Goal: Transaction & Acquisition: Purchase product/service

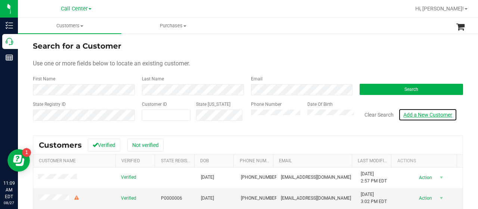
click at [408, 116] on link "Add a New Customer" at bounding box center [428, 114] width 59 height 13
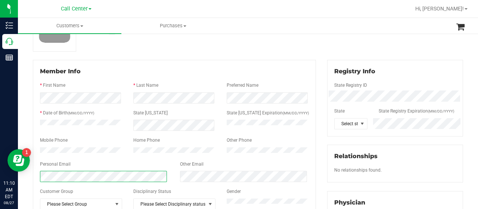
scroll to position [73, 0]
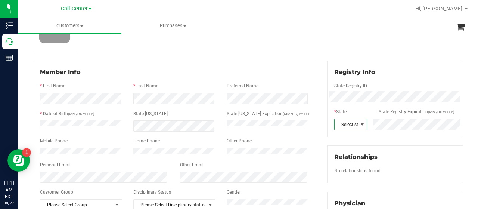
click at [360, 123] on span at bounding box center [363, 124] width 6 height 6
click at [343, 49] on li "[GEOGRAPHIC_DATA]" at bounding box center [346, 55] width 31 height 13
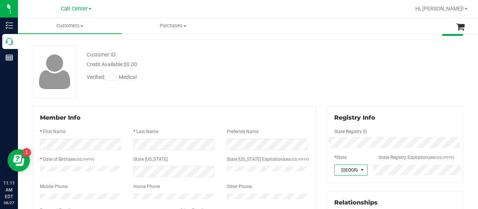
scroll to position [27, 0]
click at [114, 78] on icon at bounding box center [112, 78] width 5 height 0
click at [0, 0] on input "Medical" at bounding box center [0, 0] width 0 height 0
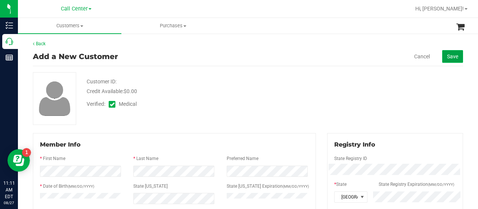
click at [447, 56] on span "Save" at bounding box center [452, 56] width 11 height 6
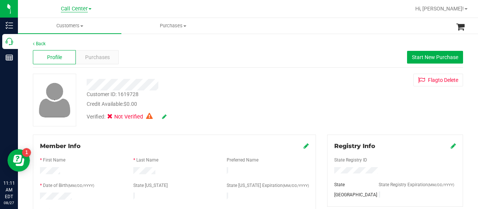
click at [81, 11] on span "Call Center" at bounding box center [74, 9] width 27 height 7
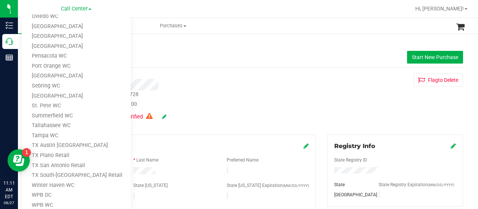
scroll to position [7, 0]
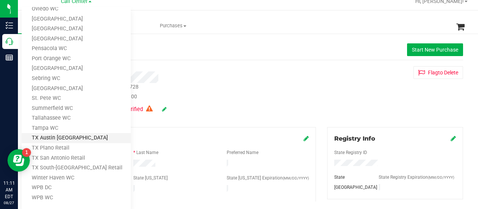
click at [73, 135] on link "TX Austin [GEOGRAPHIC_DATA]" at bounding box center [76, 138] width 109 height 10
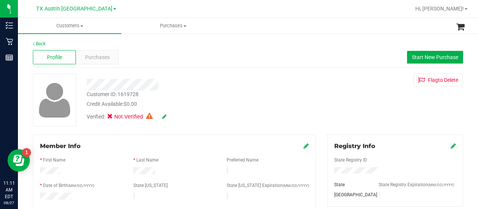
scroll to position [0, 0]
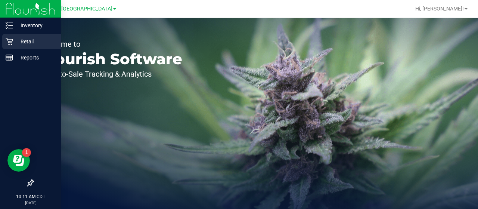
click at [8, 44] on icon at bounding box center [9, 41] width 7 height 7
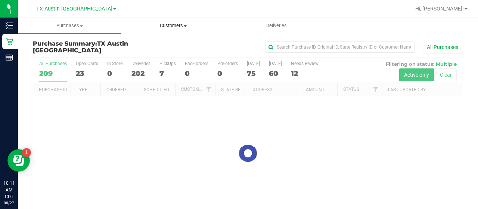
click at [176, 27] on span "Customers" at bounding box center [173, 25] width 103 height 7
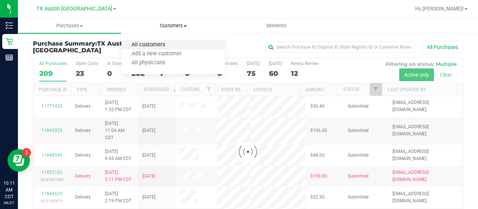
click at [156, 44] on span "All customers" at bounding box center [148, 45] width 54 height 6
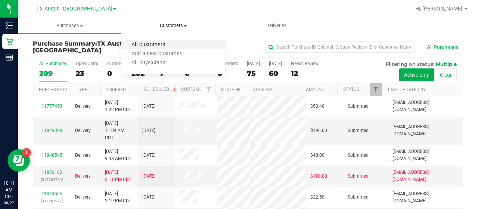
click at [157, 44] on span "All customers" at bounding box center [148, 45] width 54 height 6
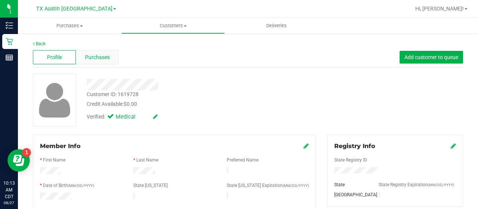
click at [105, 53] on span "Purchases" at bounding box center [97, 57] width 25 height 8
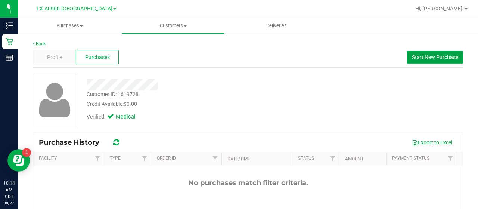
click at [419, 60] on span "Start New Purchase" at bounding box center [435, 57] width 46 height 6
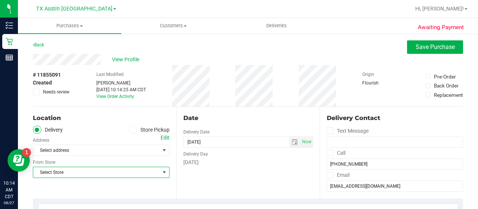
click at [152, 170] on span "Select Store" at bounding box center [96, 172] width 127 height 10
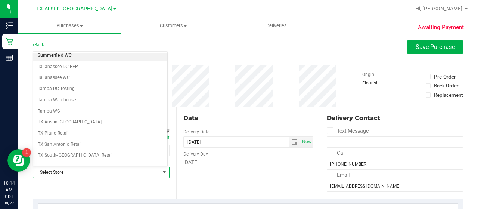
scroll to position [505, 0]
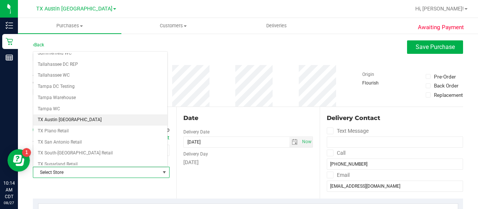
click at [84, 114] on li "TX Austin [GEOGRAPHIC_DATA]" at bounding box center [100, 119] width 134 height 11
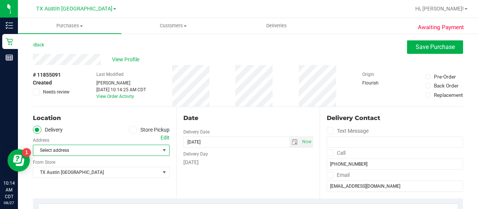
click at [146, 154] on span "Select address" at bounding box center [93, 150] width 120 height 10
click at [147, 166] on div "[GEOGRAPHIC_DATA] [GEOGRAPHIC_DATA] [GEOGRAPHIC_DATA] Select Store [PERSON_NAME…" at bounding box center [101, 167] width 137 height 22
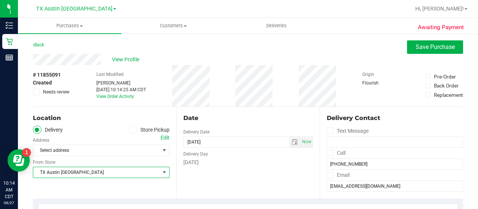
click at [148, 170] on span "TX Austin [GEOGRAPHIC_DATA]" at bounding box center [96, 172] width 127 height 10
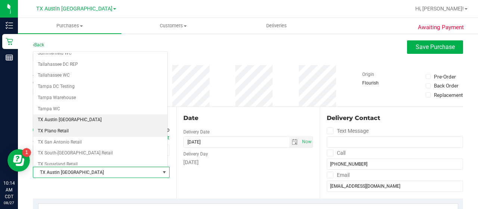
click at [105, 126] on li "TX Plano Retail" at bounding box center [100, 131] width 134 height 11
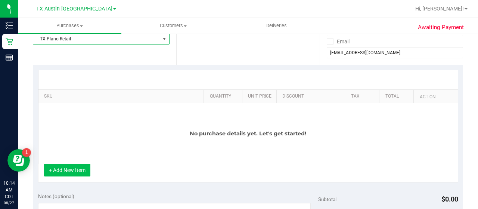
scroll to position [134, 0]
click at [60, 164] on button "+ Add New Item" at bounding box center [67, 169] width 46 height 13
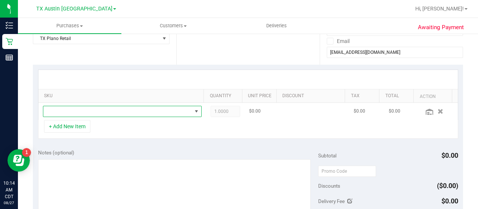
click at [120, 109] on span "NO DATA FOUND" at bounding box center [117, 111] width 149 height 10
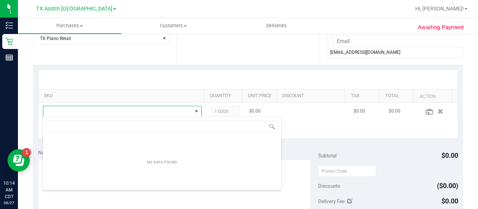
scroll to position [11, 151]
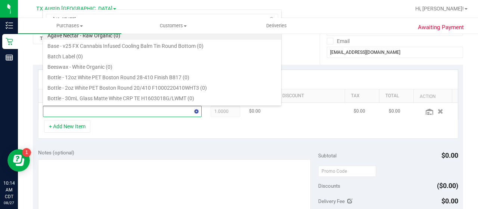
type input "[US_STATE] orange"
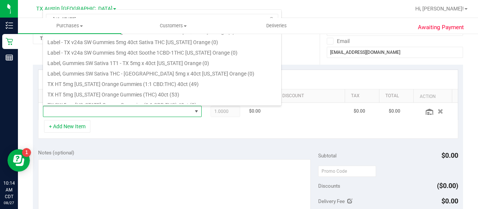
scroll to position [67, 0]
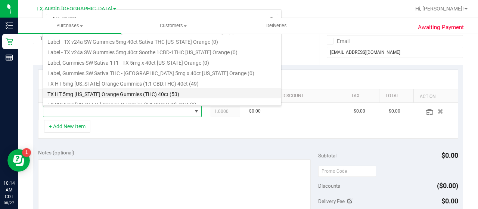
click at [129, 95] on li "TX HT 5mg [US_STATE] Orange Gummies (THC) 40ct (53)" at bounding box center [162, 93] width 238 height 10
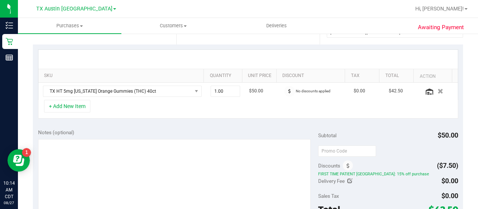
scroll to position [158, 0]
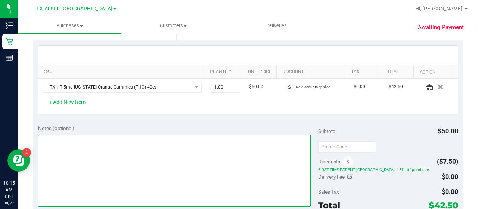
click at [191, 151] on textarea at bounding box center [174, 171] width 273 height 72
click at [58, 166] on textarea at bounding box center [174, 171] width 273 height 72
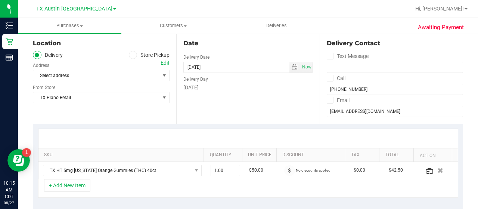
scroll to position [69, 0]
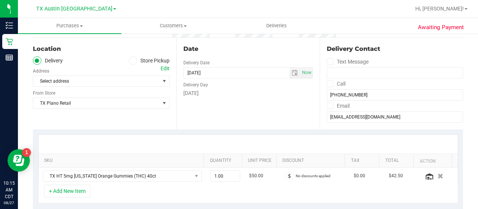
type textarea "CC JP 8/27"
click at [162, 70] on div "Edit" at bounding box center [165, 69] width 9 height 8
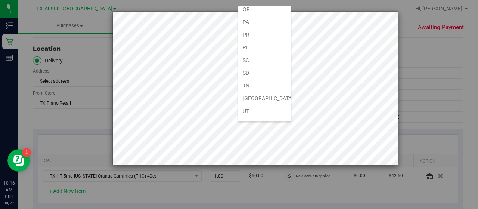
scroll to position [536, 0]
click at [255, 31] on li "[GEOGRAPHIC_DATA]" at bounding box center [264, 37] width 53 height 13
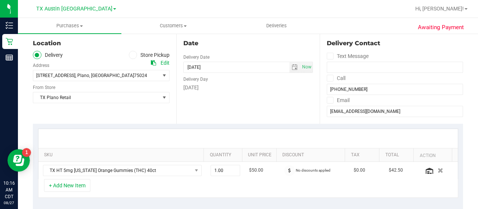
scroll to position [76, 0]
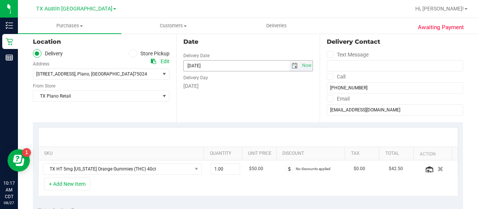
click at [293, 67] on span "select" at bounding box center [295, 66] width 6 height 6
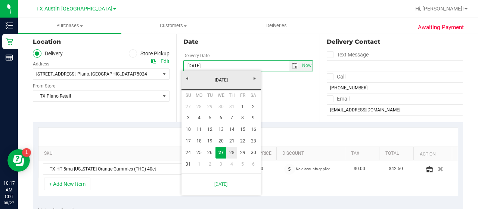
click at [231, 149] on link "28" at bounding box center [232, 153] width 11 height 12
type input "[DATE]"
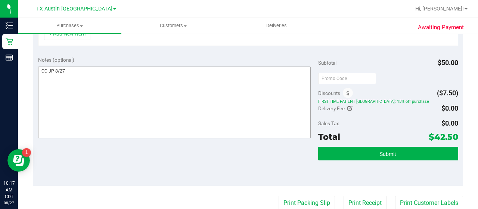
scroll to position [227, 0]
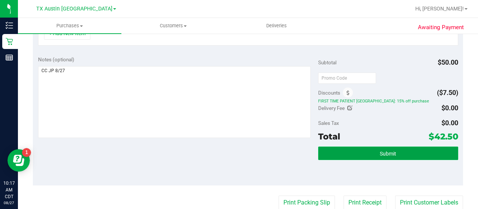
click at [336, 151] on button "Submit" at bounding box center [388, 153] width 140 height 13
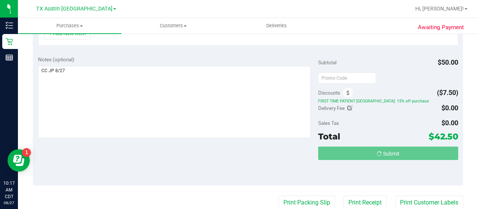
scroll to position [215, 0]
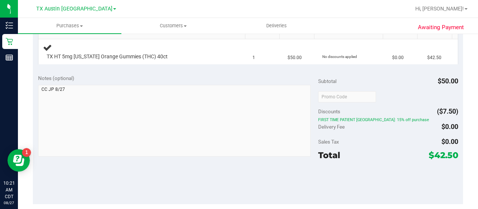
scroll to position [198, 0]
click at [180, 29] on span "Customers" at bounding box center [173, 25] width 103 height 7
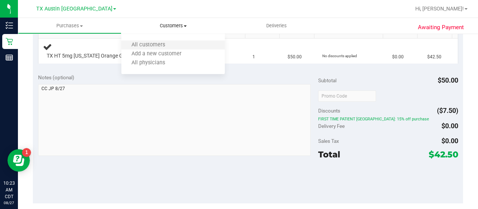
click at [175, 46] on li "All customers" at bounding box center [173, 45] width 104 height 9
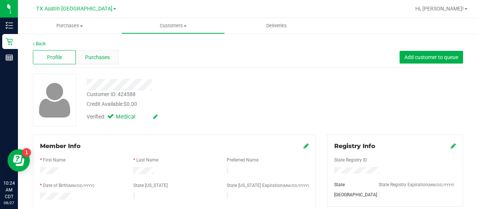
click at [91, 53] on span "Purchases" at bounding box center [97, 57] width 25 height 8
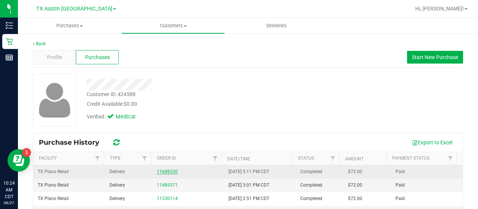
click at [161, 172] on link "11688330" at bounding box center [167, 171] width 21 height 5
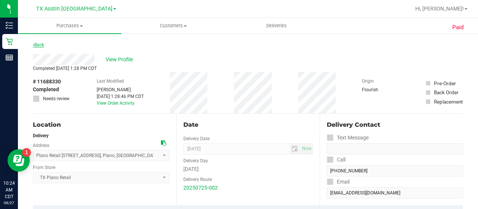
click at [38, 45] on link "Back" at bounding box center [38, 44] width 11 height 5
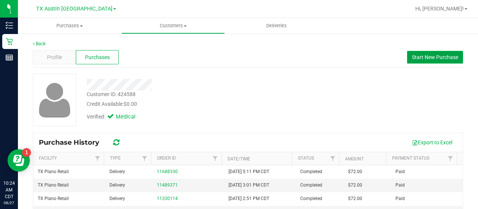
click at [422, 53] on button "Start New Purchase" at bounding box center [435, 57] width 56 height 13
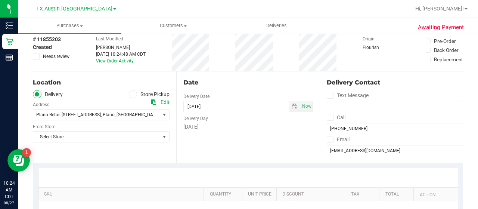
scroll to position [36, 0]
click at [160, 138] on span "select" at bounding box center [164, 136] width 9 height 10
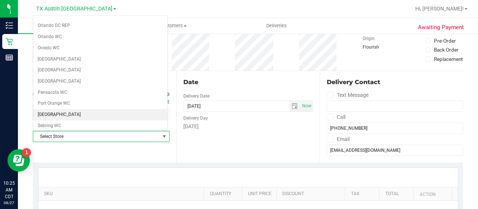
scroll to position [364, 0]
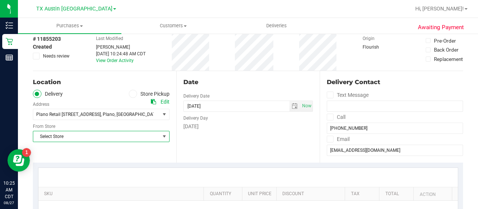
click at [160, 139] on span "select" at bounding box center [164, 136] width 9 height 10
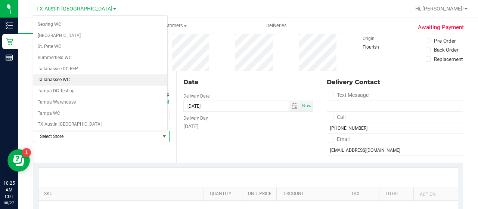
scroll to position [469, 0]
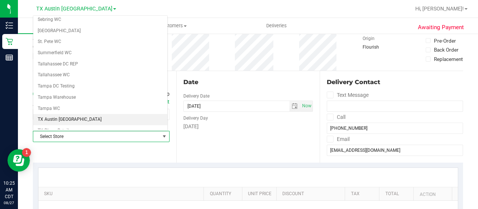
click at [90, 114] on li "TX Austin [GEOGRAPHIC_DATA]" at bounding box center [100, 119] width 134 height 11
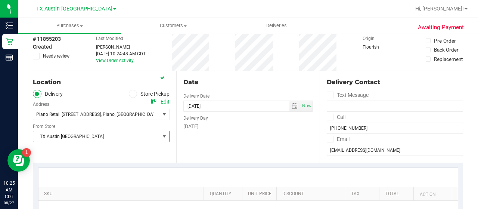
scroll to position [42, 0]
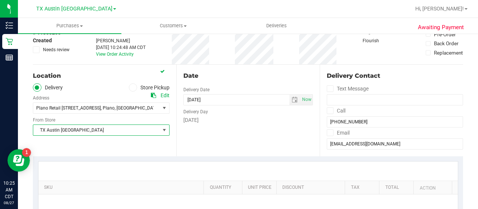
click at [157, 127] on span "TX Austin [GEOGRAPHIC_DATA]" at bounding box center [96, 130] width 127 height 10
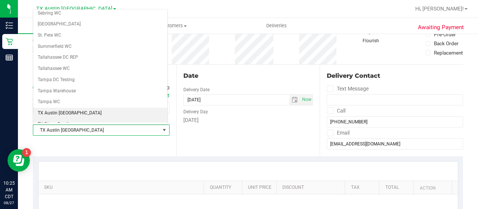
click at [99, 119] on li "TX Plano Retail" at bounding box center [100, 124] width 134 height 11
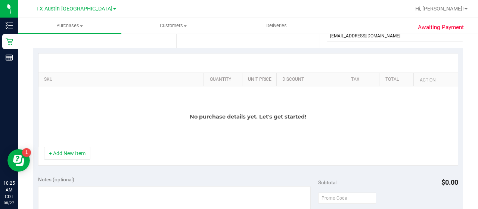
scroll to position [151, 0]
click at [61, 156] on button "+ Add New Item" at bounding box center [67, 153] width 46 height 13
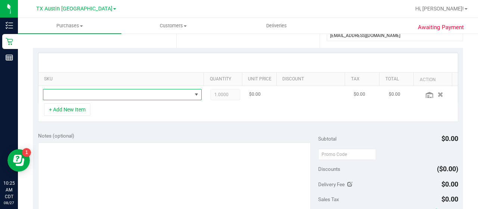
click at [105, 95] on span "NO DATA FOUND" at bounding box center [117, 94] width 149 height 10
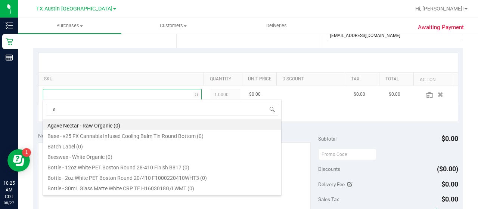
scroll to position [11, 151]
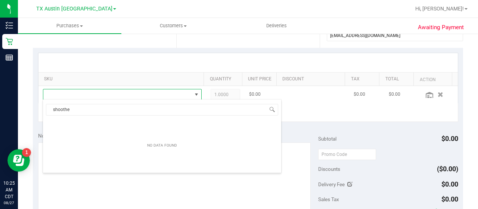
type input "soothe"
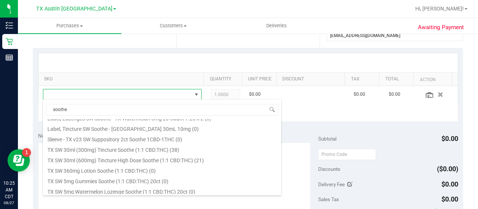
scroll to position [229, 0]
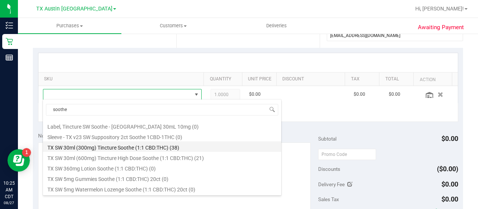
click at [124, 143] on li "TX SW 30ml (300mg) Tincture Soothe (1:1 CBD:THC) (38)" at bounding box center [162, 146] width 238 height 10
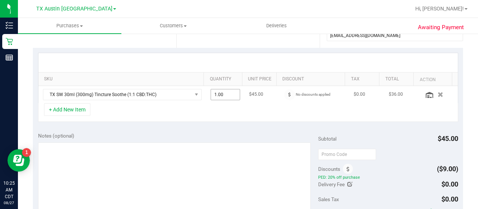
click at [227, 93] on span "1.00 1" at bounding box center [226, 94] width 30 height 11
type input "2"
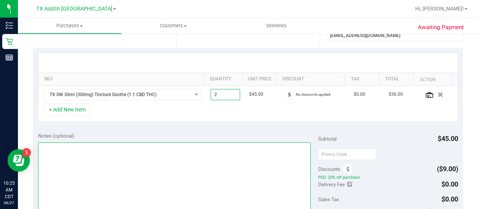
type input "2.00"
click at [214, 159] on textarea at bounding box center [174, 178] width 273 height 72
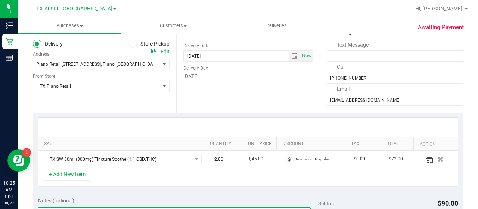
scroll to position [67, 0]
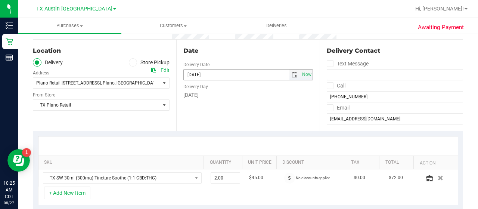
click at [292, 75] on span "select" at bounding box center [295, 75] width 6 height 6
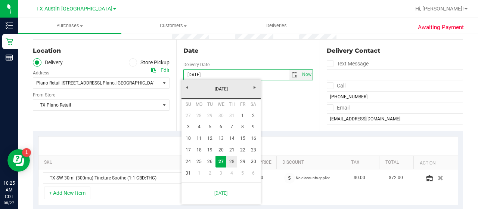
click at [231, 160] on link "28" at bounding box center [232, 162] width 11 height 12
type input "[DATE]"
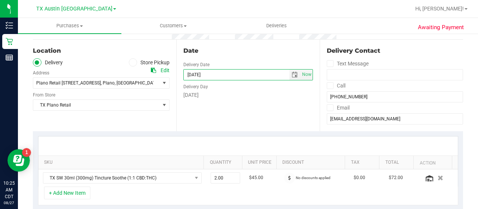
scroll to position [163, 0]
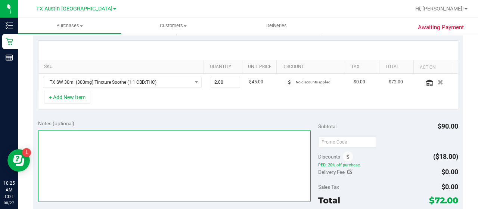
click at [167, 151] on textarea at bounding box center [174, 166] width 273 height 72
click at [132, 161] on textarea at bounding box center [174, 166] width 273 height 72
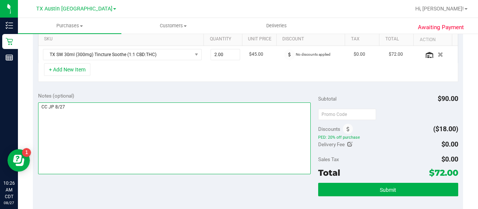
scroll to position [191, 0]
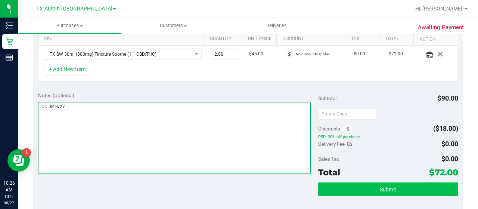
type textarea "CC JP 8/27"
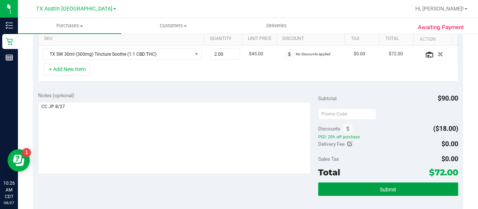
click at [381, 191] on button "Submit" at bounding box center [388, 188] width 140 height 13
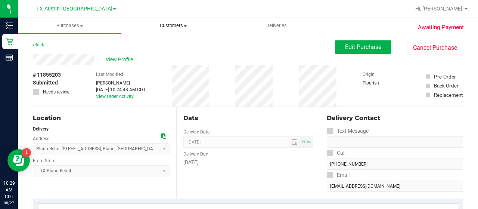
click at [167, 25] on span "Customers" at bounding box center [173, 25] width 103 height 7
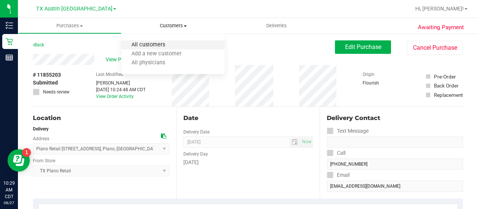
click at [171, 47] on span "All customers" at bounding box center [148, 45] width 54 height 6
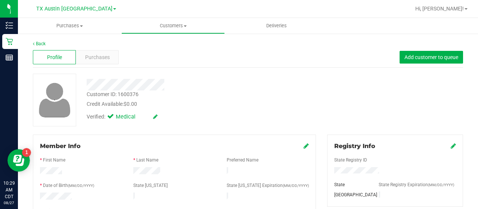
click at [126, 85] on div at bounding box center [191, 85] width 221 height 12
click at [105, 57] on span "Purchases" at bounding box center [97, 57] width 25 height 8
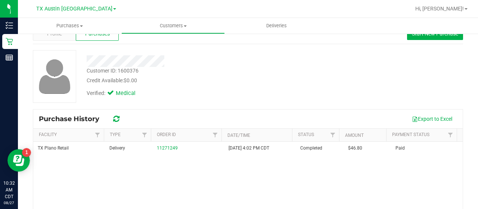
scroll to position [24, 0]
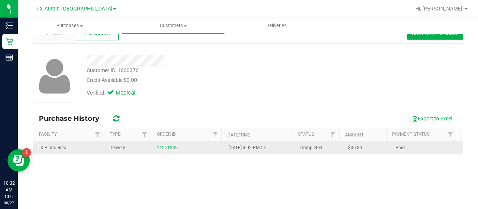
click at [162, 149] on link "11271249" at bounding box center [167, 147] width 21 height 5
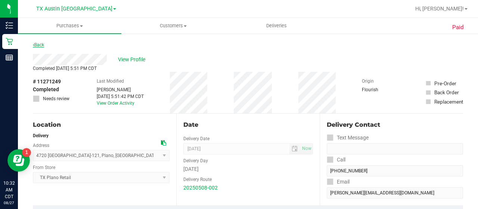
click at [41, 46] on link "Back" at bounding box center [38, 44] width 11 height 5
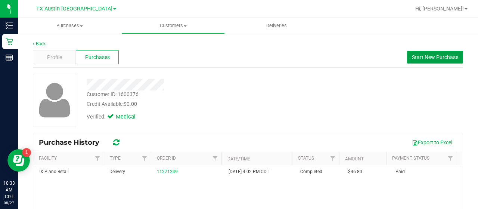
click at [428, 62] on button "Start New Purchase" at bounding box center [435, 57] width 56 height 13
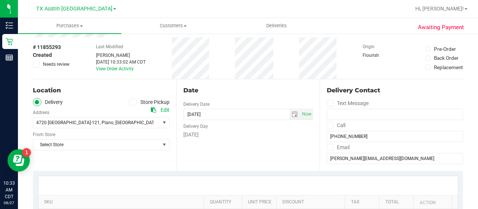
scroll to position [38, 0]
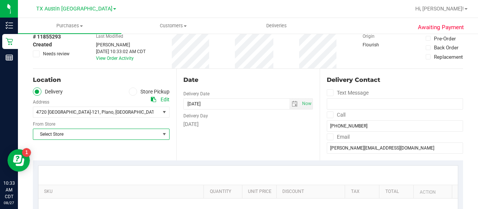
click at [162, 136] on span "select" at bounding box center [164, 134] width 6 height 6
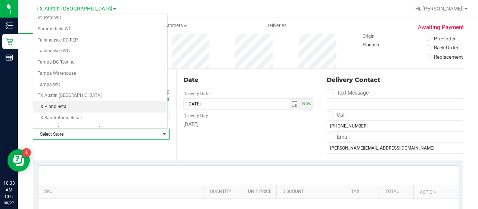
scroll to position [492, 0]
click at [95, 101] on li "TX Plano Retail" at bounding box center [100, 106] width 134 height 11
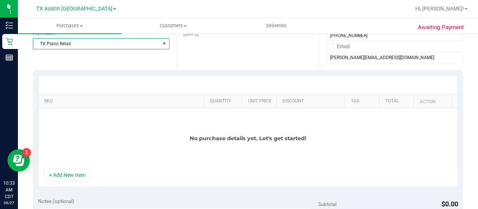
scroll to position [135, 0]
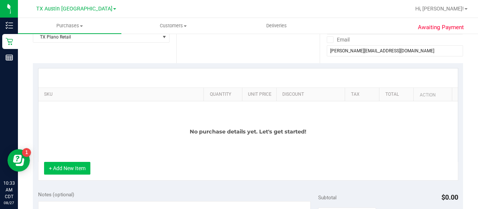
click at [74, 168] on button "+ Add New Item" at bounding box center [67, 168] width 46 height 13
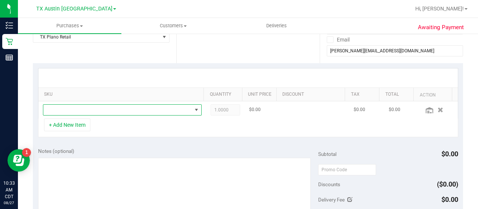
click at [128, 107] on span "NO DATA FOUND" at bounding box center [117, 110] width 149 height 10
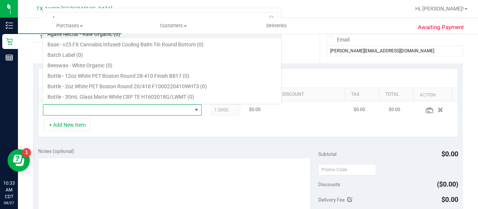
scroll to position [11, 151]
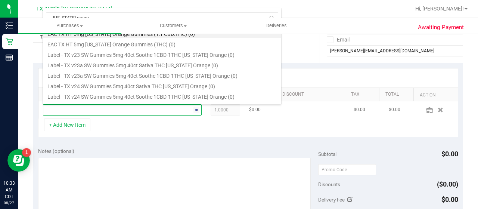
type input "[US_STATE] orange"
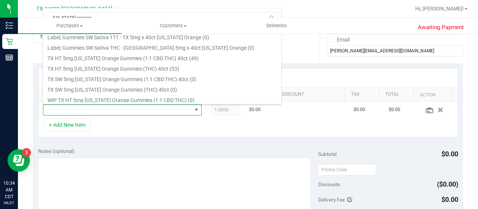
scroll to position [91, 0]
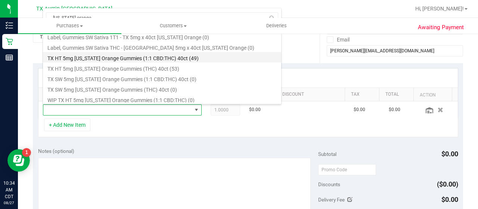
click at [157, 55] on li "TX HT 5mg [US_STATE] Orange Gummies (1:1 CBD:THC) 40ct (49)" at bounding box center [162, 57] width 238 height 10
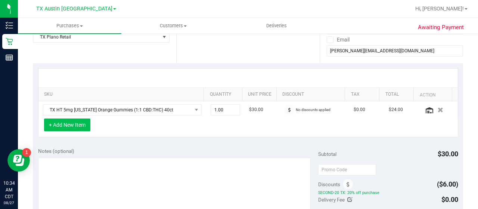
click at [81, 125] on button "+ Add New Item" at bounding box center [67, 124] width 46 height 13
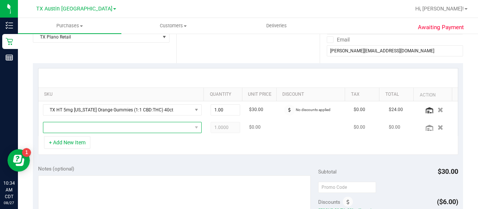
click at [108, 126] on span "NO DATA FOUND" at bounding box center [117, 127] width 149 height 10
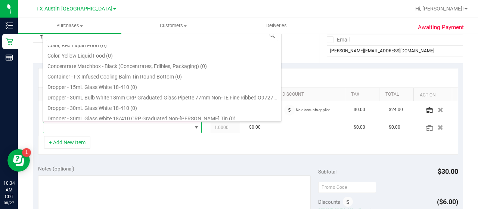
scroll to position [345, 0]
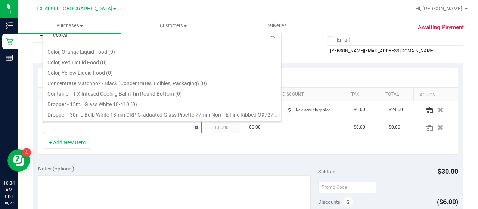
type input "tropical"
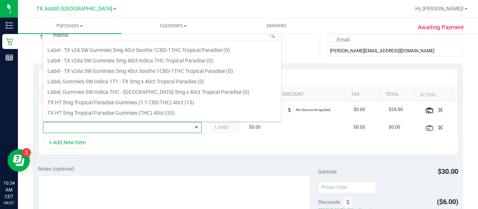
scroll to position [78, 0]
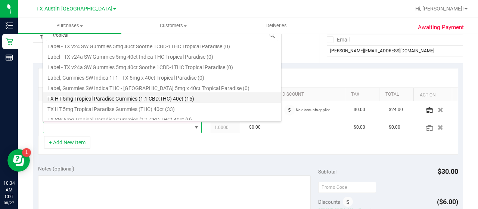
click at [124, 99] on li "TX HT 5mg Tropical Paradise Gummies (1:1 CBD:THC) 40ct (15)" at bounding box center [162, 97] width 238 height 10
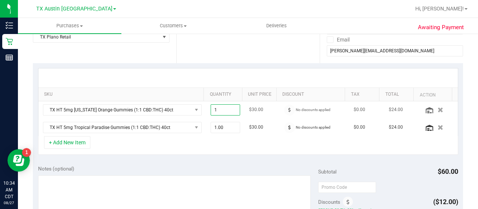
click at [219, 110] on span "1.00 1" at bounding box center [226, 109] width 30 height 11
type input "4"
type input "4.00"
click at [221, 128] on span "1.00 1" at bounding box center [226, 127] width 30 height 11
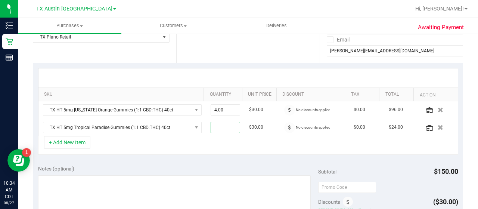
type input "4"
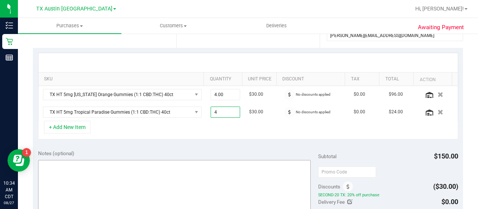
scroll to position [155, 0]
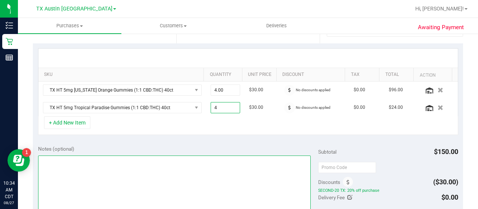
type input "4.00"
click at [162, 170] on textarea at bounding box center [174, 191] width 273 height 72
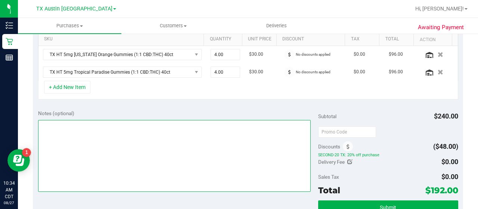
scroll to position [195, 0]
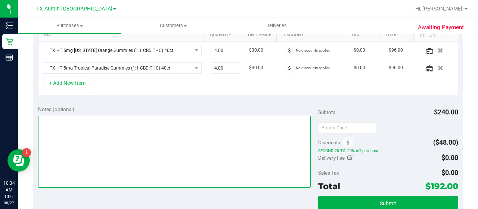
click at [129, 151] on textarea at bounding box center [174, 152] width 273 height 72
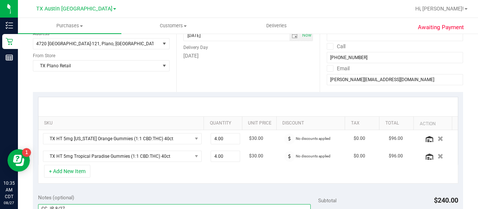
scroll to position [98, 0]
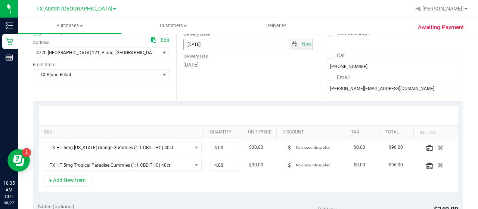
click at [292, 45] on span "select" at bounding box center [295, 44] width 6 height 6
type textarea "CC JP 8/27"
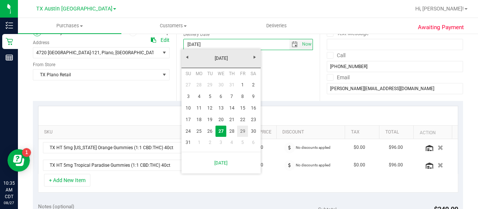
click at [241, 130] on link "29" at bounding box center [242, 132] width 11 height 12
type input "[DATE]"
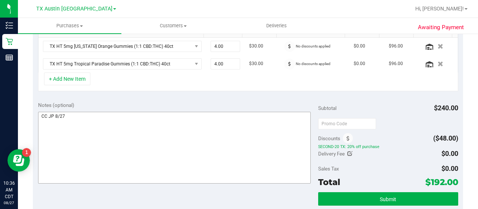
scroll to position [200, 0]
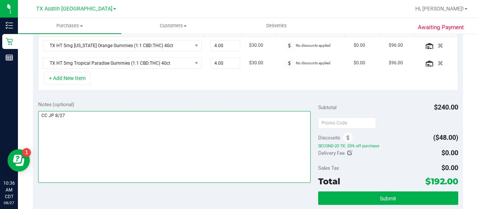
click at [198, 122] on textarea at bounding box center [174, 147] width 273 height 72
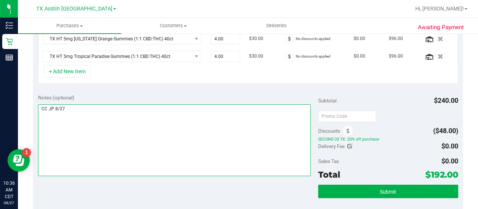
scroll to position [208, 0]
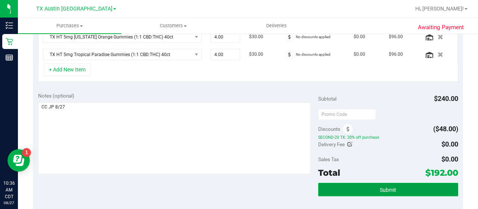
click at [384, 187] on span "Submit" at bounding box center [388, 190] width 16 height 6
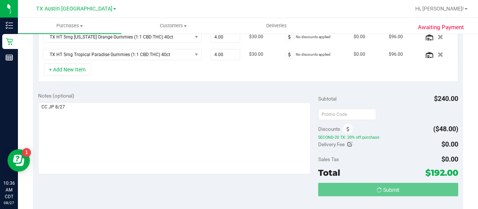
scroll to position [209, 0]
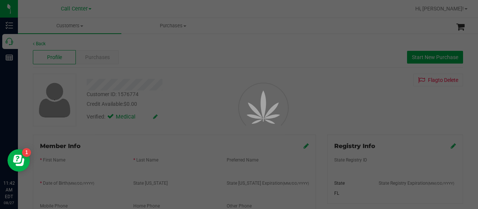
scroll to position [330, 0]
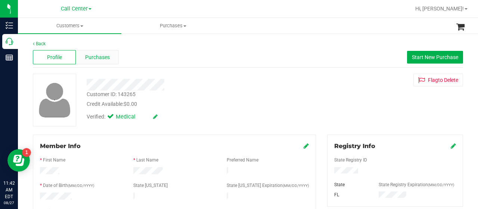
click at [95, 62] on div "Purchases" at bounding box center [97, 57] width 43 height 14
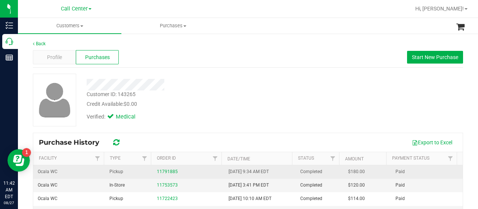
click at [164, 175] on td "11791885" at bounding box center [188, 171] width 72 height 13
click at [164, 173] on link "11791885" at bounding box center [167, 171] width 21 height 5
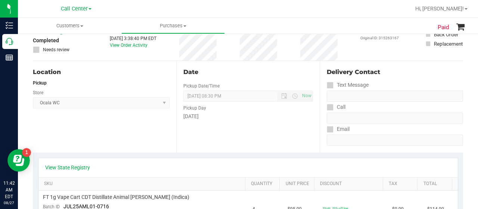
scroll to position [61, 0]
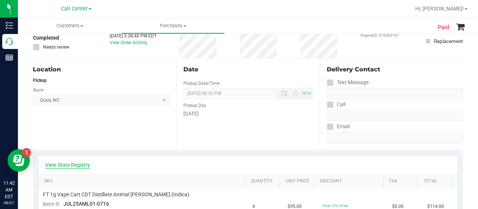
click at [70, 166] on link "View State Registry" at bounding box center [67, 164] width 45 height 7
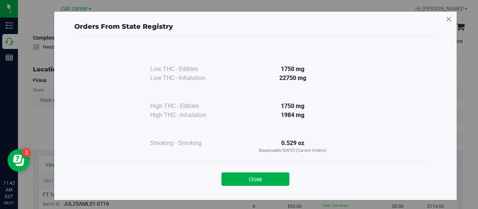
click at [446, 19] on icon at bounding box center [449, 19] width 7 height 12
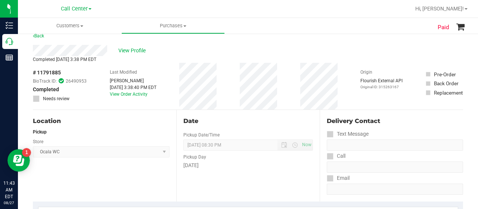
scroll to position [7, 0]
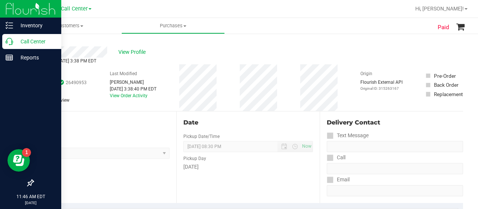
click at [17, 48] on div "Call Center" at bounding box center [31, 41] width 59 height 15
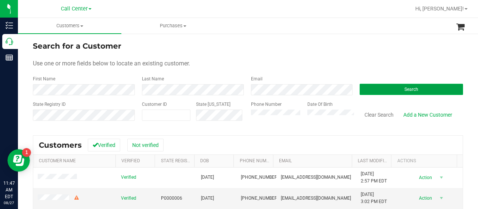
click at [400, 85] on button "Search" at bounding box center [412, 89] width 104 height 11
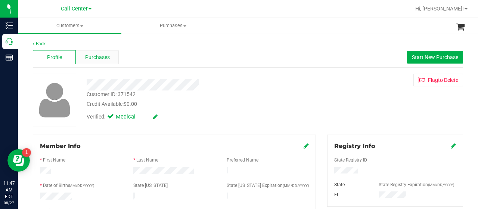
click at [102, 55] on span "Purchases" at bounding box center [97, 57] width 25 height 8
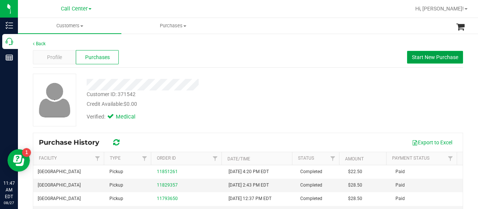
click at [423, 59] on span "Start New Purchase" at bounding box center [435, 57] width 46 height 6
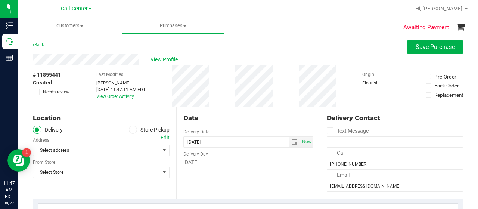
click at [135, 131] on label "Store Pickup" at bounding box center [149, 130] width 41 height 9
click at [0, 0] on input "Store Pickup" at bounding box center [0, 0] width 0 height 0
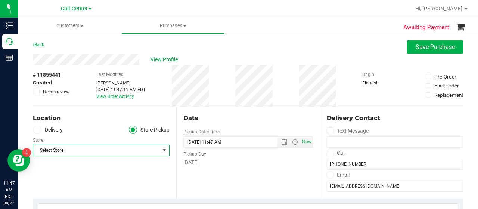
click at [141, 147] on span "Select Store" at bounding box center [96, 150] width 127 height 10
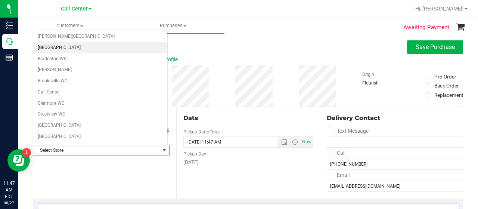
click at [89, 50] on li "[GEOGRAPHIC_DATA]" at bounding box center [100, 47] width 134 height 11
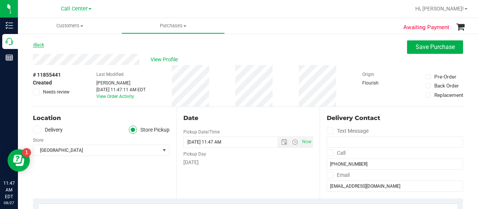
click at [42, 46] on link "Back" at bounding box center [38, 44] width 11 height 5
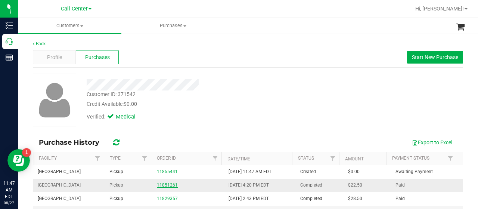
click at [161, 185] on link "11851261" at bounding box center [167, 184] width 21 height 5
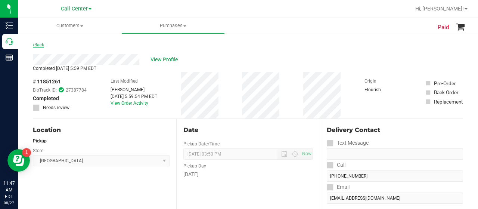
click at [43, 43] on link "Back" at bounding box center [38, 44] width 11 height 5
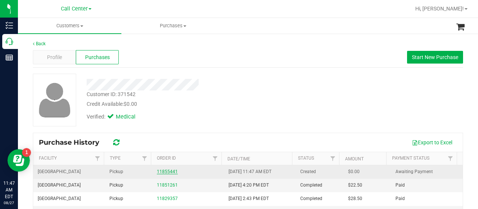
click at [167, 172] on link "11855441" at bounding box center [167, 171] width 21 height 5
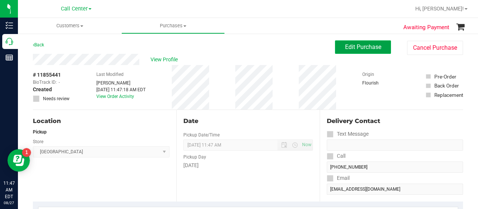
click at [372, 49] on span "Edit Purchase" at bounding box center [363, 46] width 36 height 7
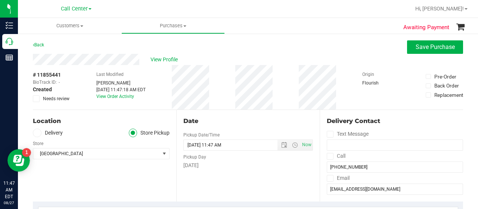
scroll to position [102, 0]
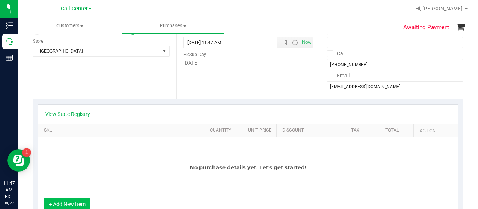
click at [65, 205] on button "+ Add New Item" at bounding box center [67, 204] width 46 height 13
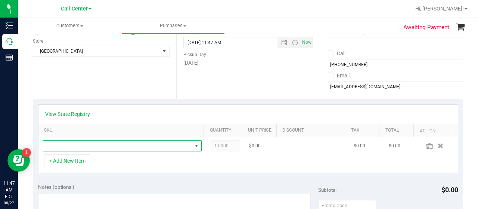
click at [93, 145] on span "NO DATA FOUND" at bounding box center [117, 146] width 149 height 10
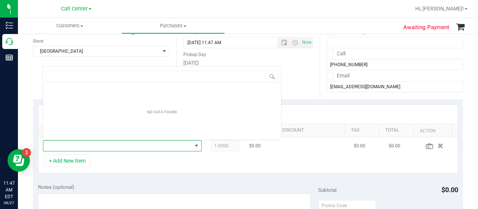
scroll to position [11, 151]
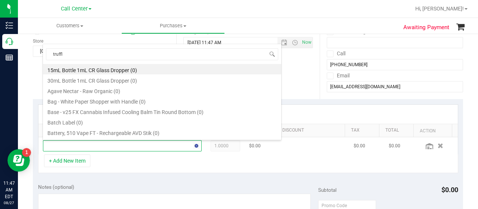
type input "truffle"
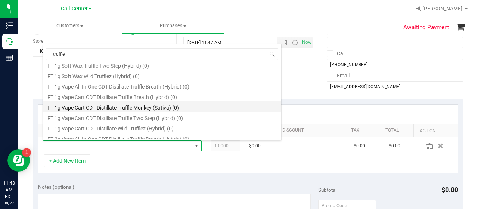
scroll to position [298, 0]
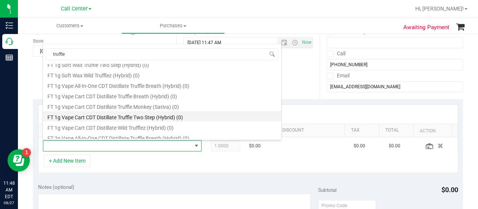
click at [135, 115] on li "FT 1g Vape Cart CDT Distillate Truffle Two Step (Hybrid) (0)" at bounding box center [162, 116] width 238 height 10
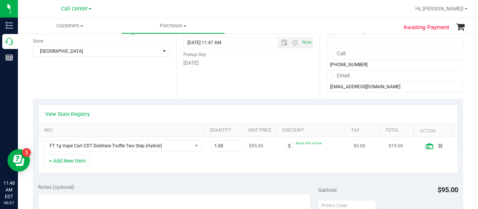
click at [426, 147] on icon at bounding box center [429, 146] width 7 height 6
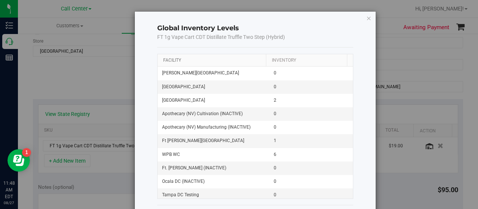
click at [173, 62] on link "Facility" at bounding box center [172, 60] width 18 height 5
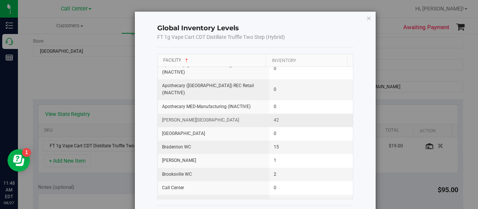
scroll to position [36, 0]
click at [367, 15] on icon "button" at bounding box center [369, 17] width 5 height 9
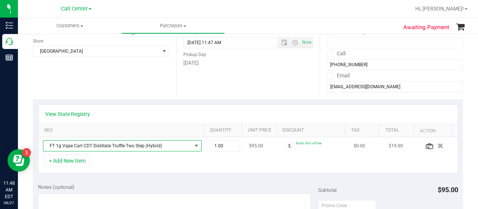
click at [194, 144] on span "NO DATA FOUND" at bounding box center [197, 146] width 6 height 6
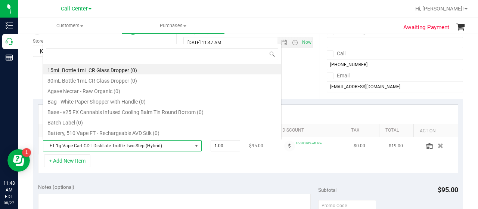
scroll to position [11, 151]
type input "truffle"
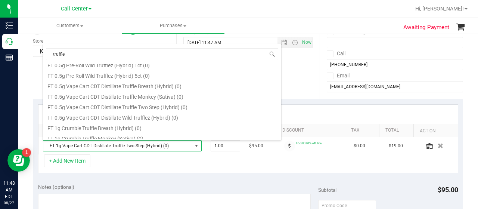
scroll to position [68, 0]
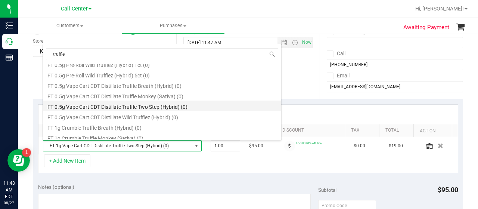
click at [148, 105] on li "FT 0.5g Vape Cart CDT Distillate Truffle Two Step (Hybrid) (0)" at bounding box center [162, 106] width 238 height 10
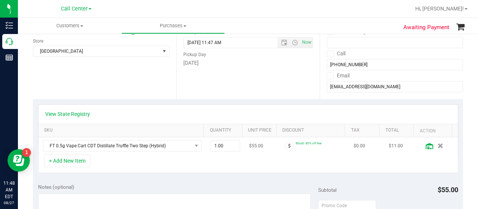
click at [426, 146] on icon at bounding box center [429, 146] width 7 height 6
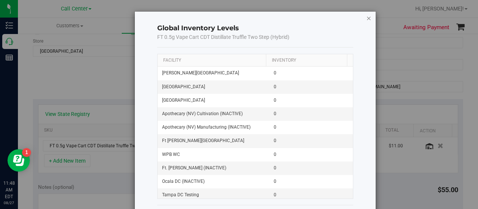
click at [367, 16] on icon "button" at bounding box center [369, 17] width 5 height 9
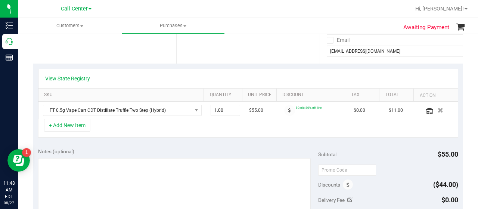
scroll to position [138, 0]
click at [424, 110] on div at bounding box center [439, 109] width 30 height 7
click at [426, 110] on icon at bounding box center [429, 110] width 7 height 6
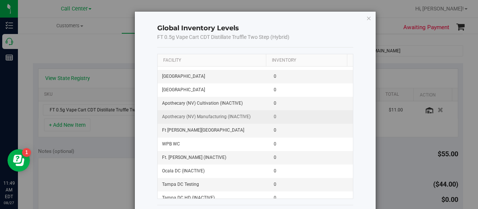
scroll to position [13, 0]
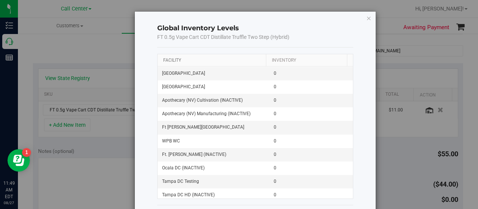
click at [171, 59] on link "Facility" at bounding box center [172, 60] width 18 height 5
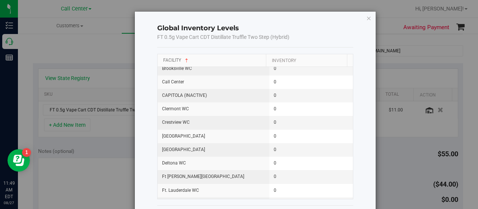
scroll to position [142, 0]
click at [367, 20] on icon "button" at bounding box center [369, 17] width 5 height 9
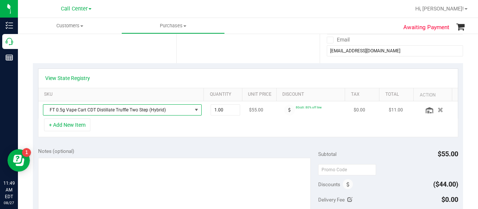
click at [192, 113] on span "NO DATA FOUND" at bounding box center [196, 110] width 9 height 10
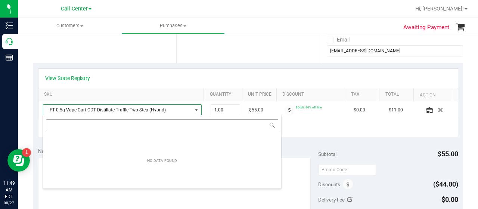
scroll to position [11, 151]
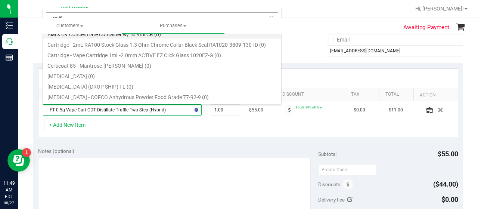
type input "truffle"
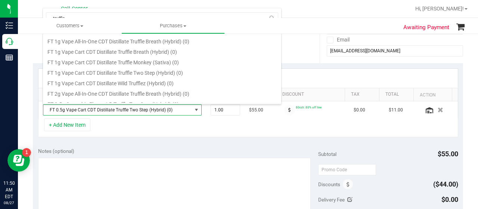
scroll to position [306, 0]
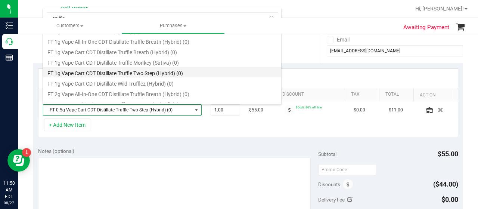
click at [170, 72] on li "FT 1g Vape Cart CDT Distillate Truffle Two Step (Hybrid) (0)" at bounding box center [162, 72] width 238 height 10
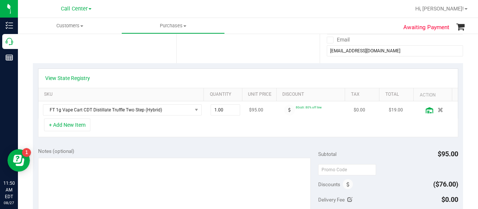
click at [426, 110] on icon at bounding box center [429, 110] width 7 height 6
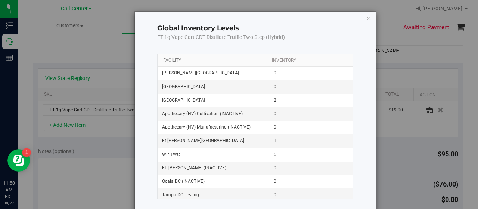
click at [178, 61] on link "Facility" at bounding box center [172, 60] width 18 height 5
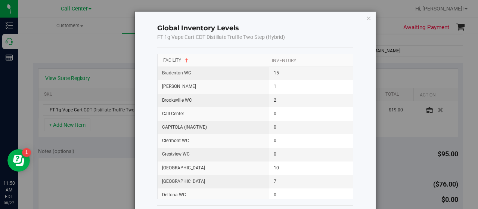
scroll to position [110, 0]
click at [367, 16] on icon "button" at bounding box center [369, 17] width 5 height 9
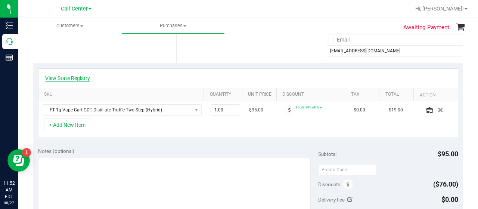
click at [81, 80] on link "View State Registry" at bounding box center [67, 77] width 45 height 7
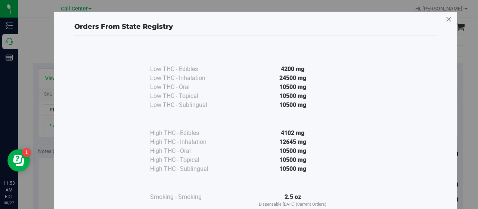
click at [447, 20] on icon at bounding box center [449, 19] width 7 height 12
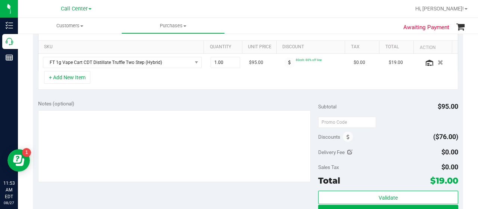
scroll to position [186, 0]
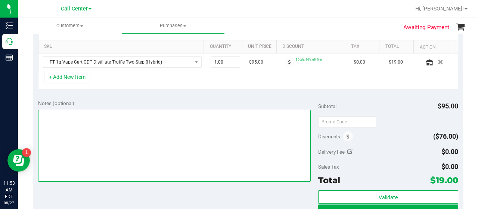
click at [206, 141] on textarea at bounding box center [174, 146] width 273 height 72
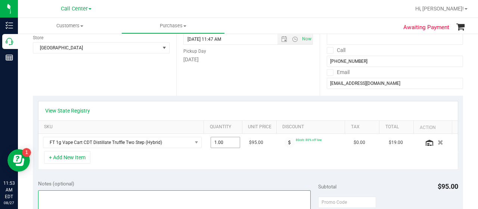
scroll to position [79, 0]
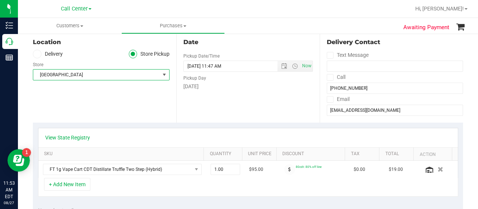
click at [162, 76] on span "select" at bounding box center [164, 75] width 6 height 6
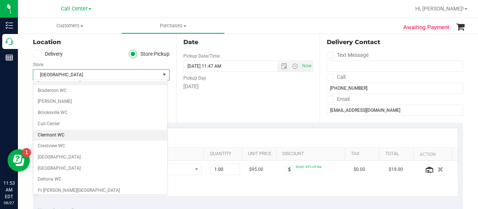
scroll to position [19, 0]
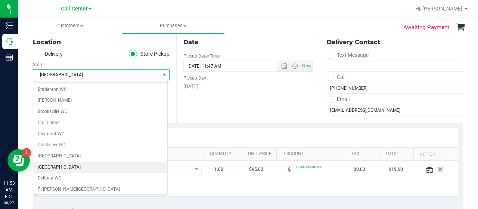
click at [84, 164] on li "[GEOGRAPHIC_DATA]" at bounding box center [100, 167] width 134 height 11
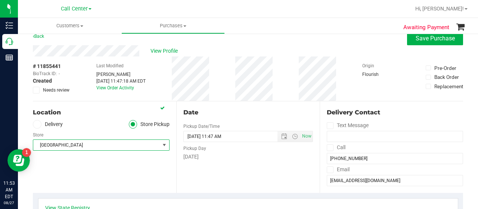
scroll to position [8, 0]
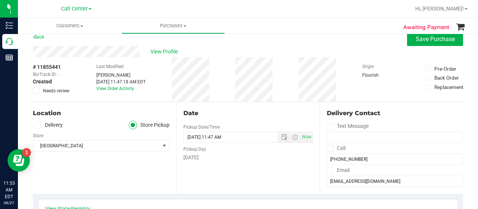
click at [236, 76] on div "# 11855441 BioTrack ID: - Created Needs review Last Modified Juliana Powell Aug…" at bounding box center [248, 79] width 431 height 44
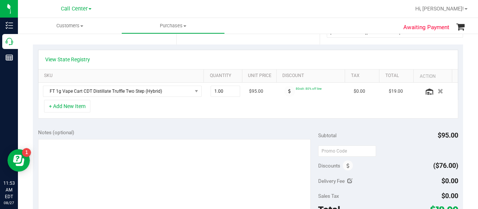
scroll to position [161, 0]
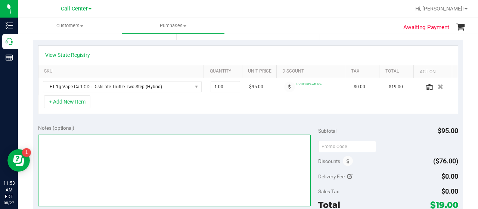
click at [154, 165] on textarea at bounding box center [174, 171] width 273 height 72
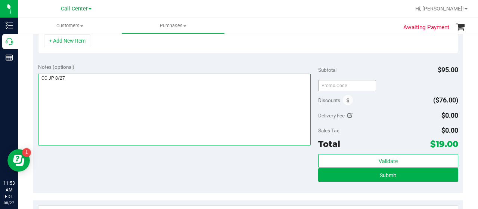
scroll to position [227, 0]
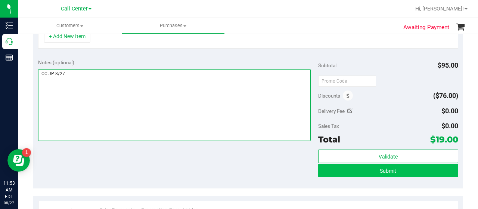
type textarea "CC JP 8/27"
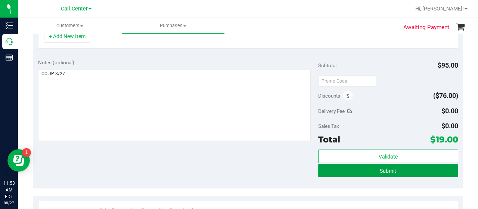
click at [367, 172] on button "Submit" at bounding box center [388, 170] width 140 height 13
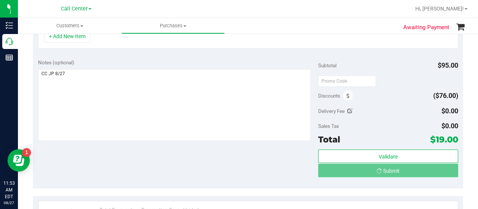
scroll to position [215, 0]
